Goal: Task Accomplishment & Management: Use online tool/utility

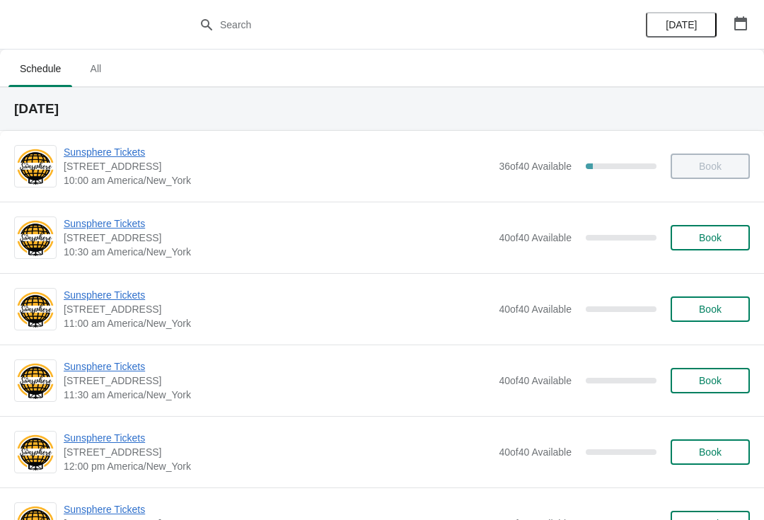
click at [727, 243] on span "Book" at bounding box center [710, 237] width 54 height 11
click at [704, 248] on button "Book" at bounding box center [710, 237] width 79 height 25
click at [705, 240] on span "Book" at bounding box center [710, 237] width 23 height 11
click at [705, 313] on span "Book" at bounding box center [710, 309] width 23 height 11
click at [737, 308] on button "Book" at bounding box center [710, 308] width 79 height 25
